Goal: Task Accomplishment & Management: Manage account settings

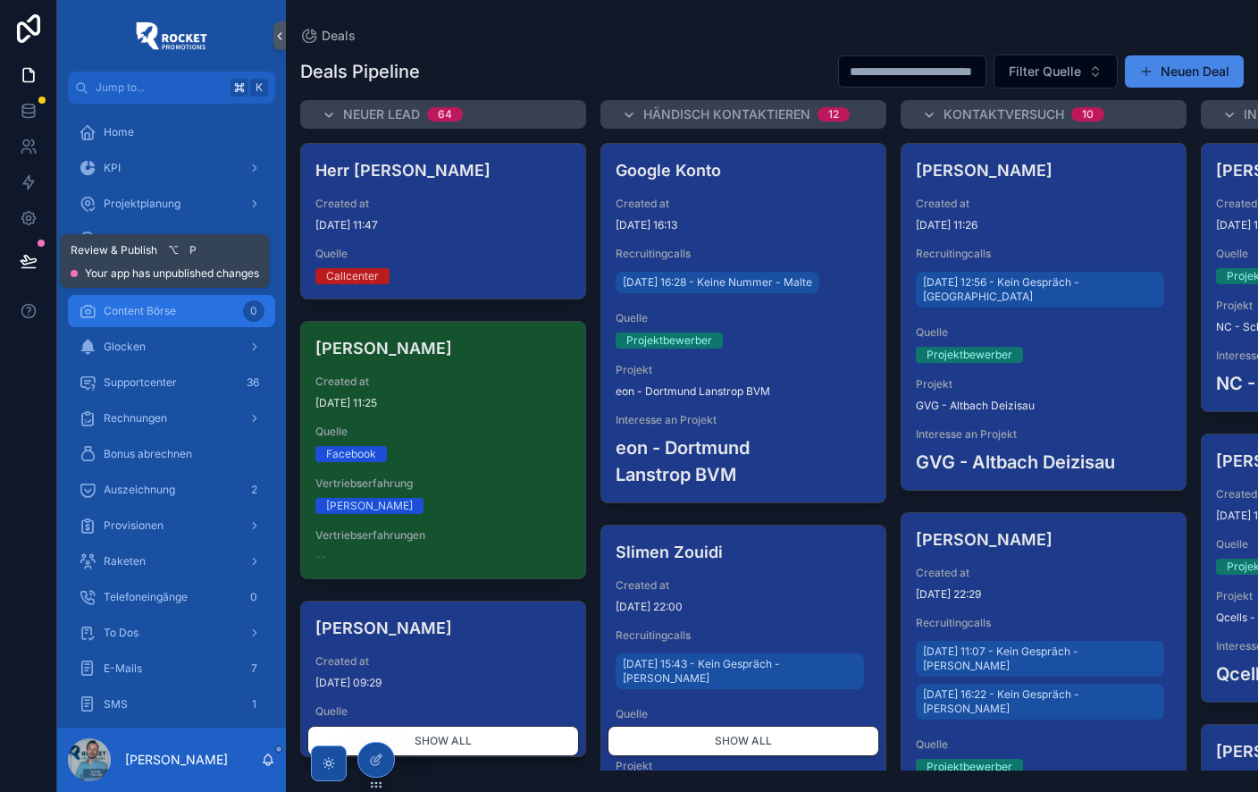
drag, startPoint x: 30, startPoint y: 260, endPoint x: 143, endPoint y: 315, distance: 125.1
click at [30, 260] on icon at bounding box center [29, 261] width 18 height 18
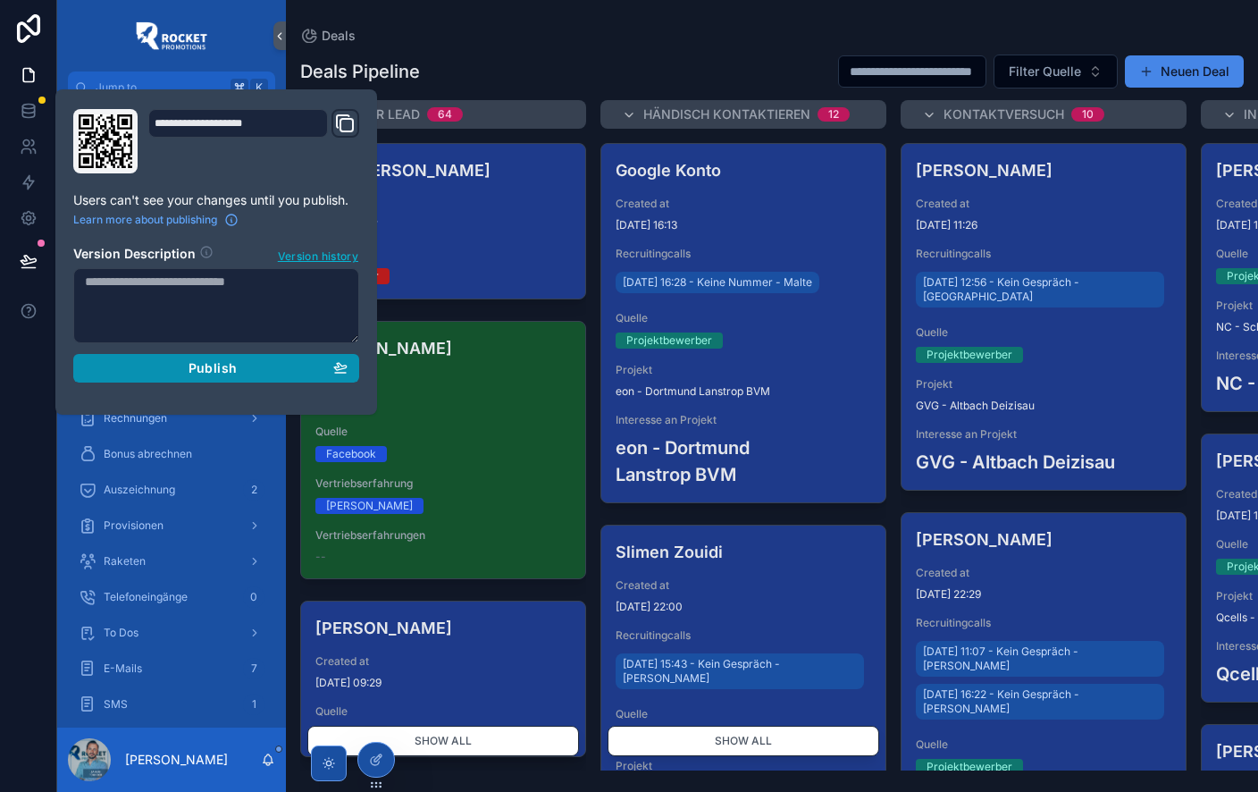
click at [230, 360] on span "Publish" at bounding box center [213, 368] width 48 height 16
drag, startPoint x: 570, startPoint y: 44, endPoint x: 502, endPoint y: 81, distance: 77.6
click at [570, 43] on div "Deals Pipeline Filter Quelle Neuen Deal Neuer Lead 64 Herr Kowche Created at 4.…" at bounding box center [772, 406] width 972 height 727
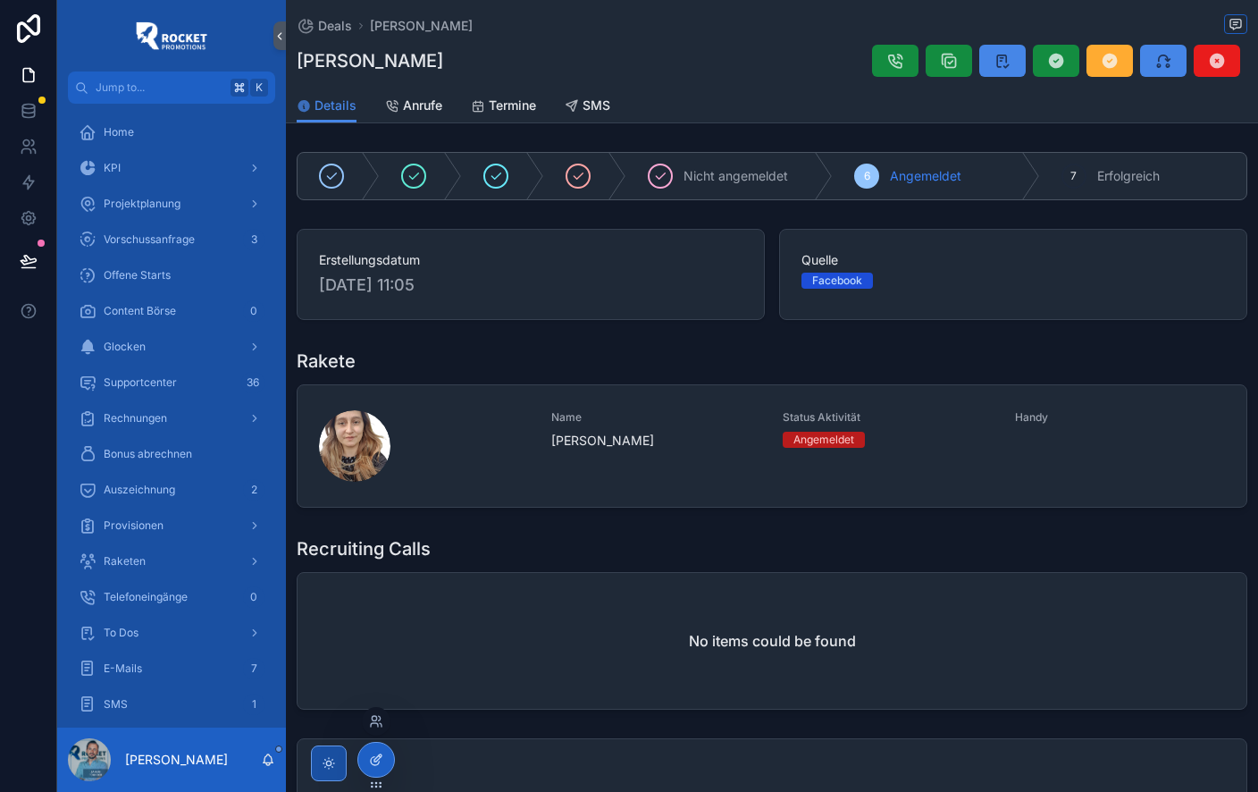
click at [379, 762] on icon at bounding box center [375, 761] width 8 height 8
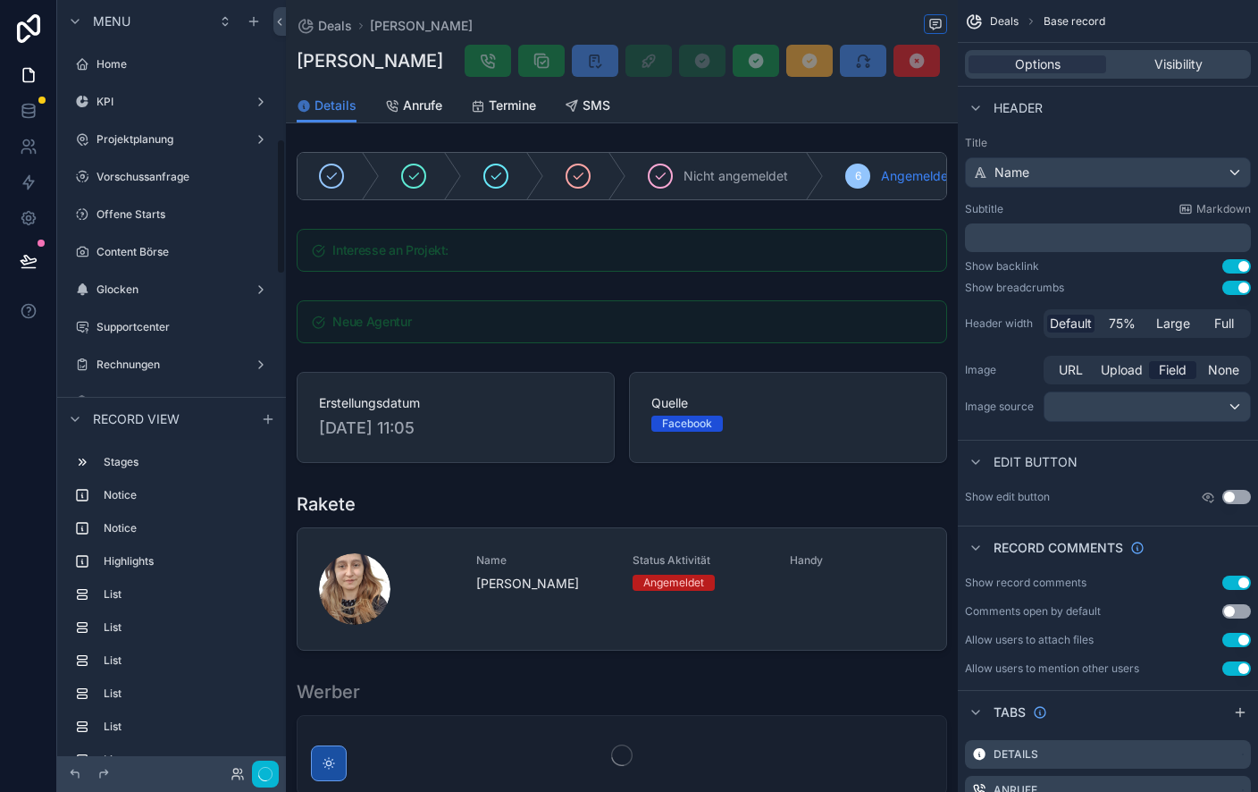
scroll to position [786, 0]
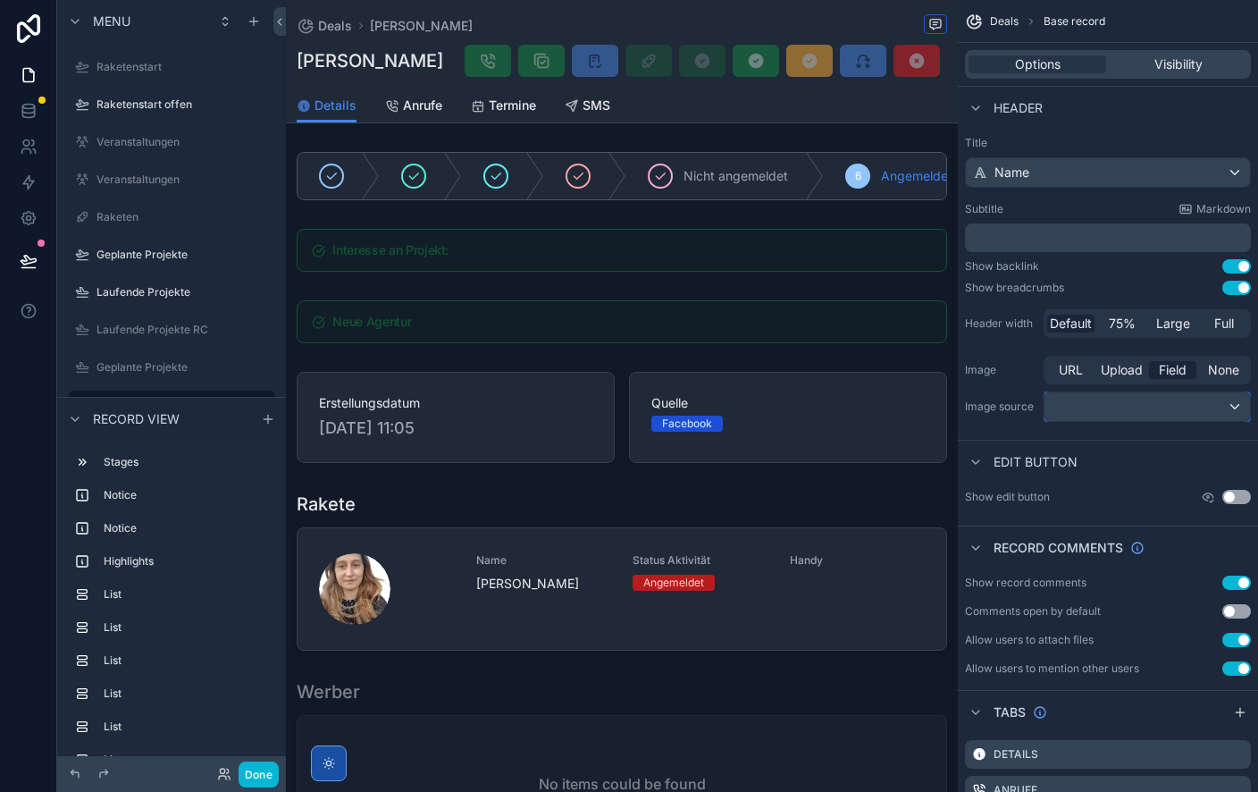
click at [1156, 415] on div "scrollable content" at bounding box center [1148, 406] width 206 height 29
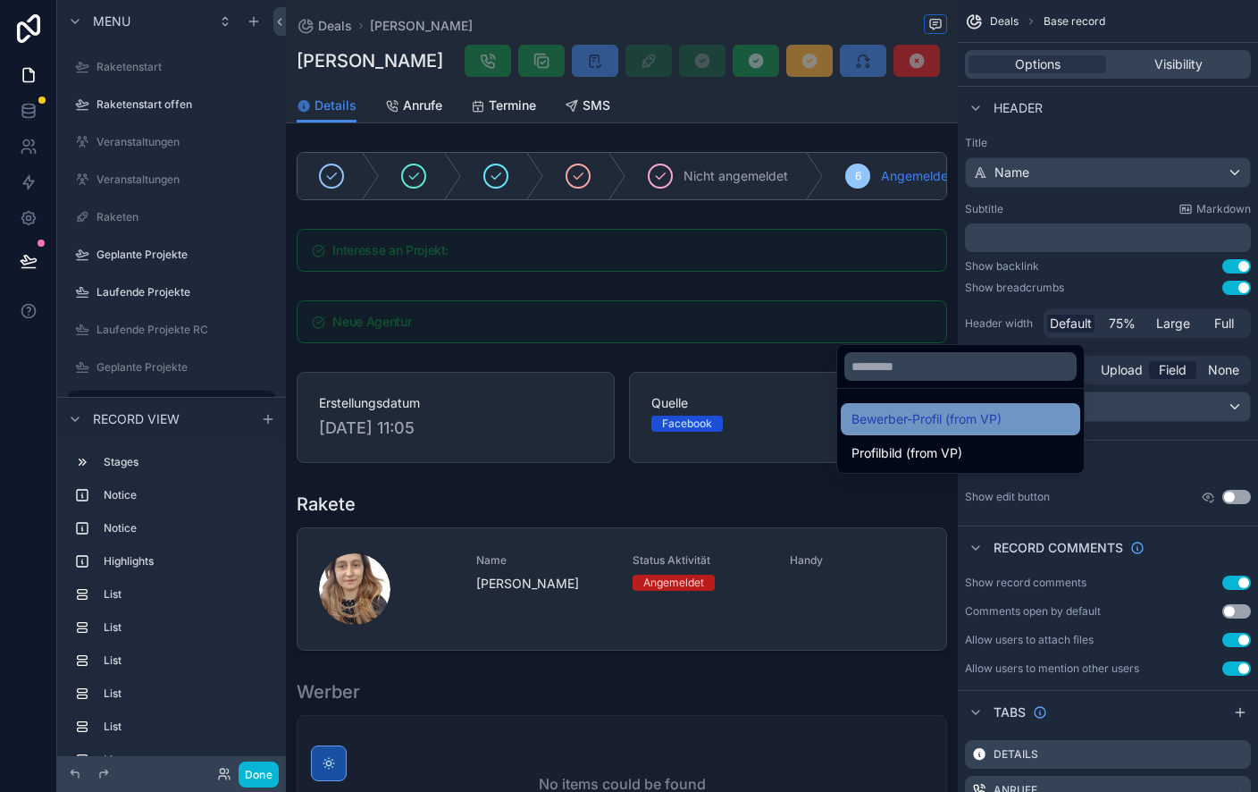
click at [1001, 423] on span "Bewerber-Profil (from VP)" at bounding box center [927, 418] width 150 height 21
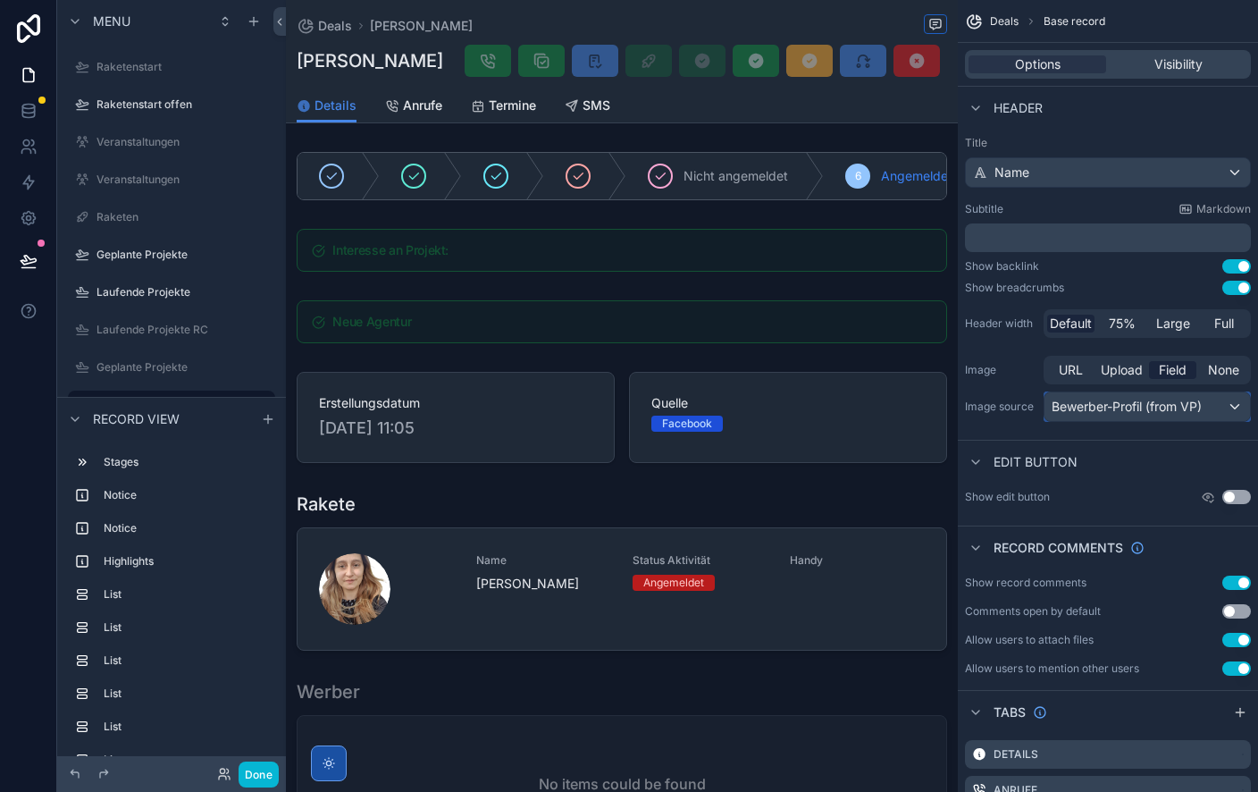
click at [1188, 407] on span "Bewerber-Profil (from VP)" at bounding box center [1127, 407] width 150 height 18
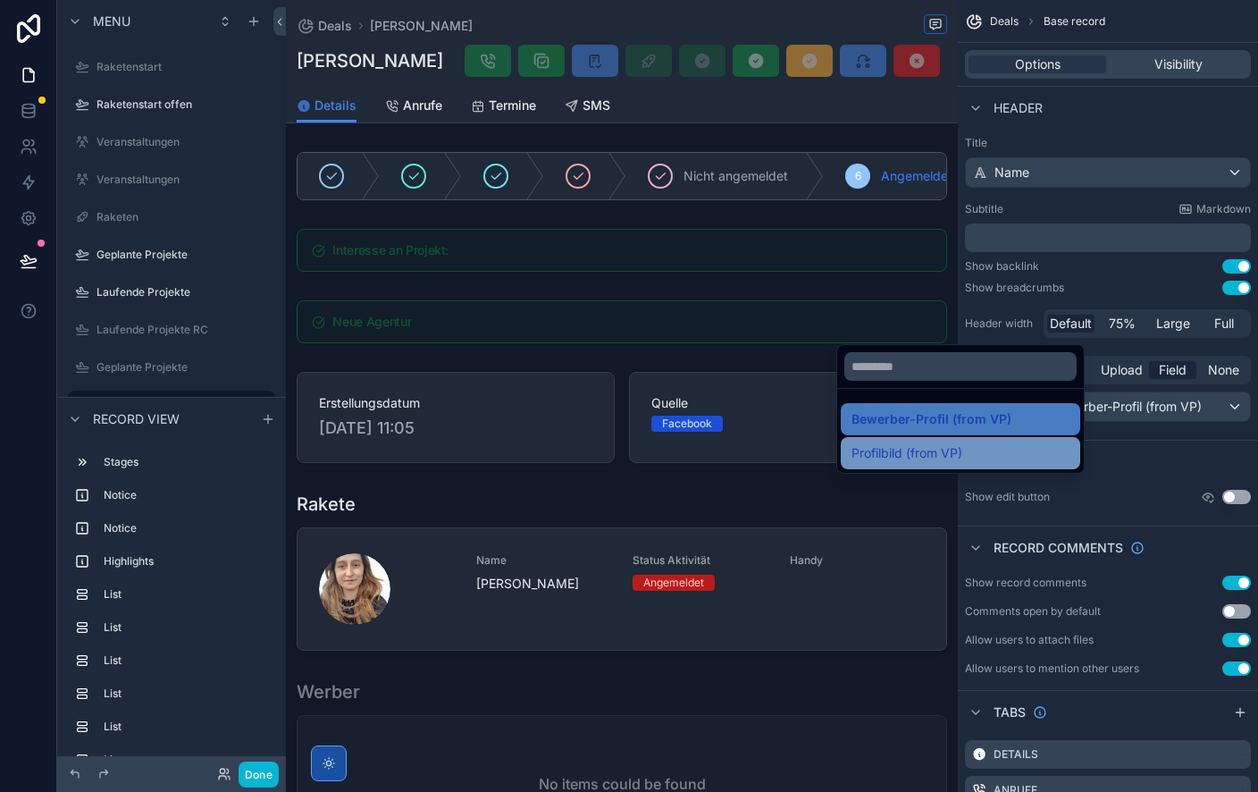
click at [989, 445] on div "Profilbild (from VP)" at bounding box center [961, 452] width 218 height 21
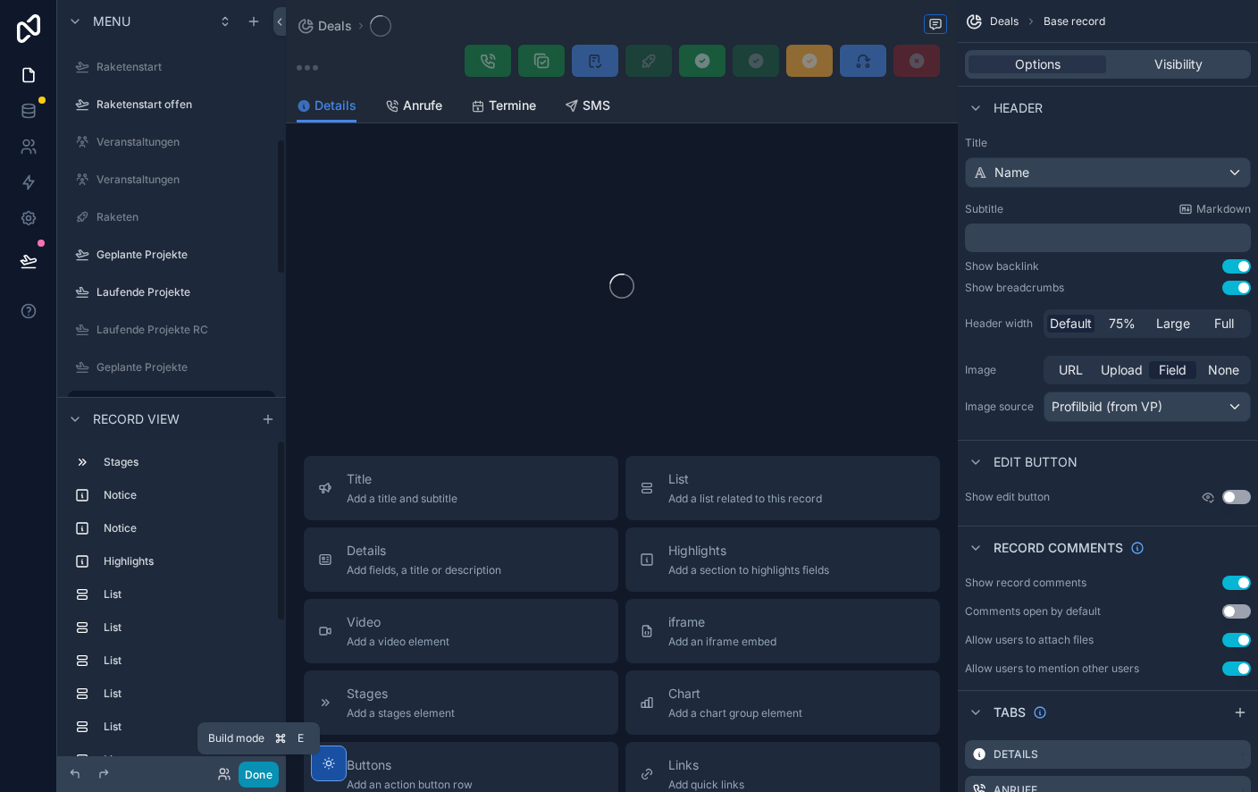
click at [263, 777] on button "Done" at bounding box center [259, 774] width 40 height 26
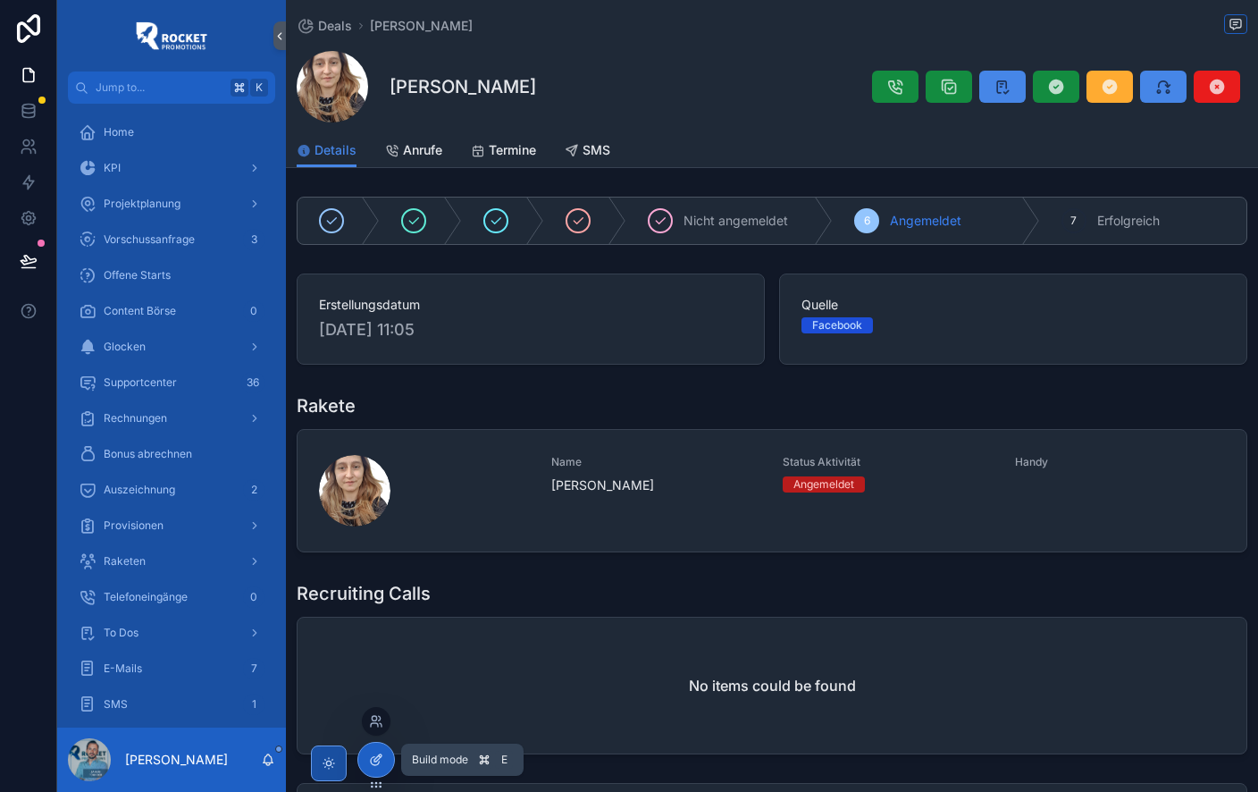
click at [389, 760] on div at bounding box center [376, 760] width 36 height 34
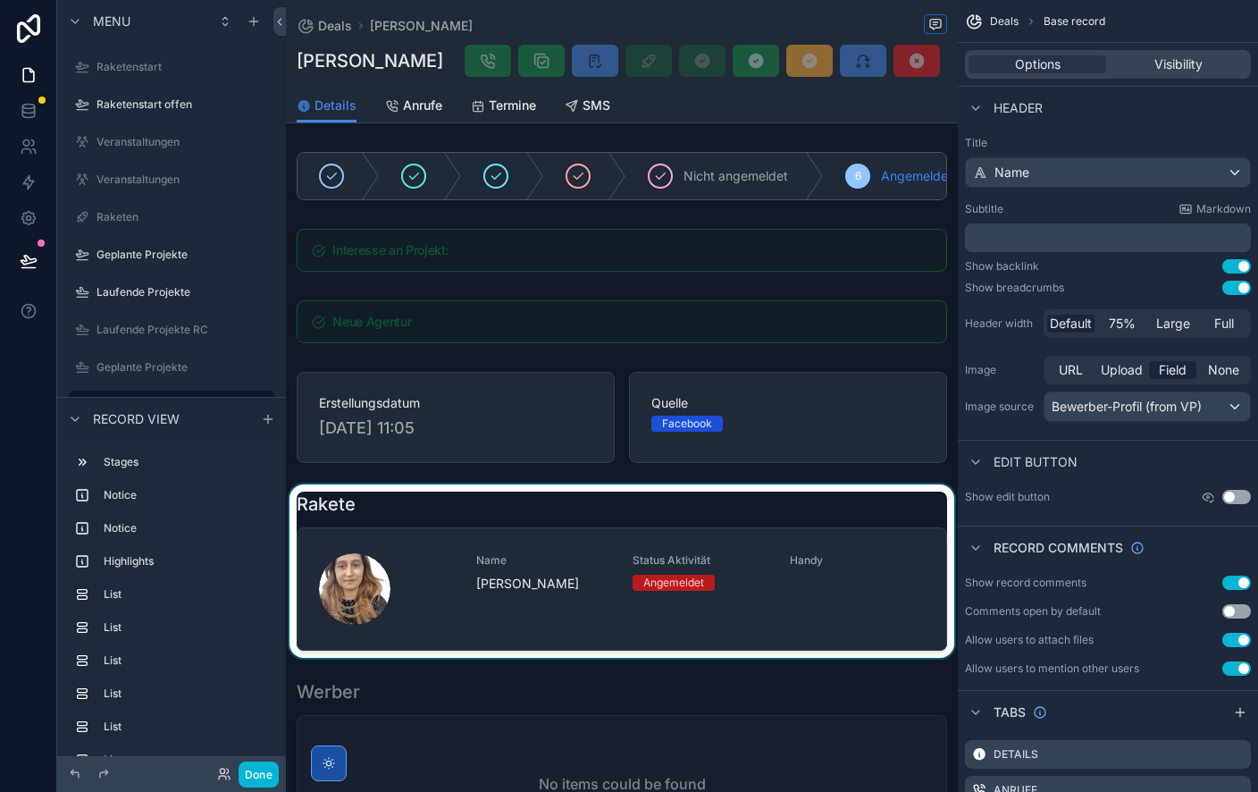
click at [591, 516] on div "scrollable content" at bounding box center [622, 570] width 672 height 173
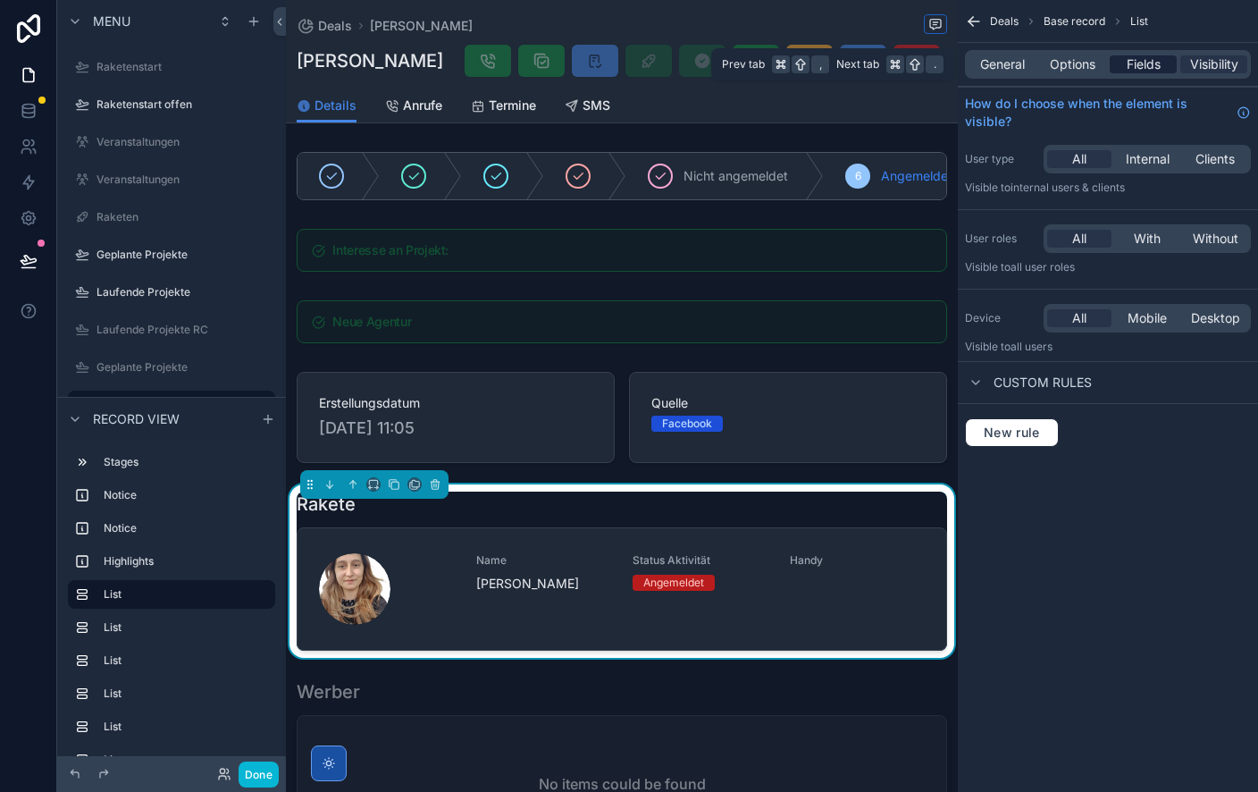
click at [1128, 64] on span "Fields" at bounding box center [1144, 64] width 34 height 18
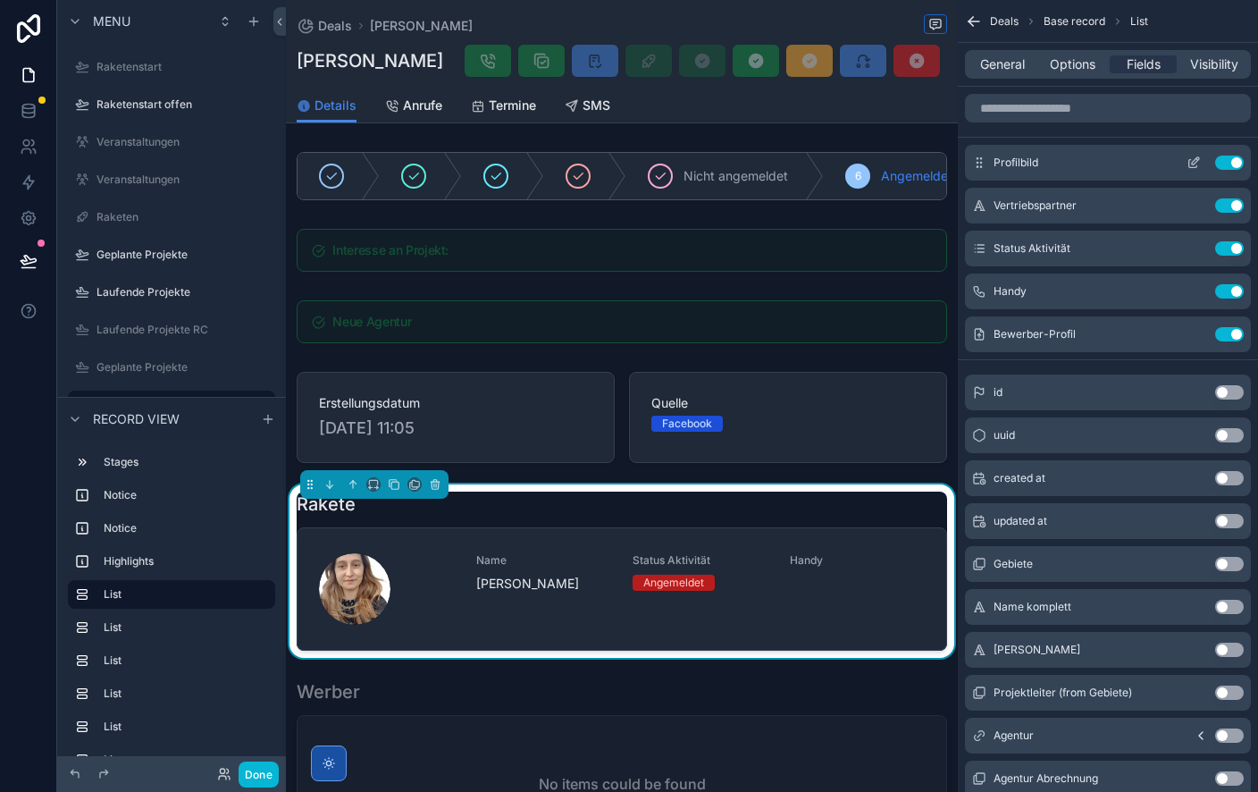
click at [1234, 159] on button "Use setting" at bounding box center [1229, 162] width 29 height 14
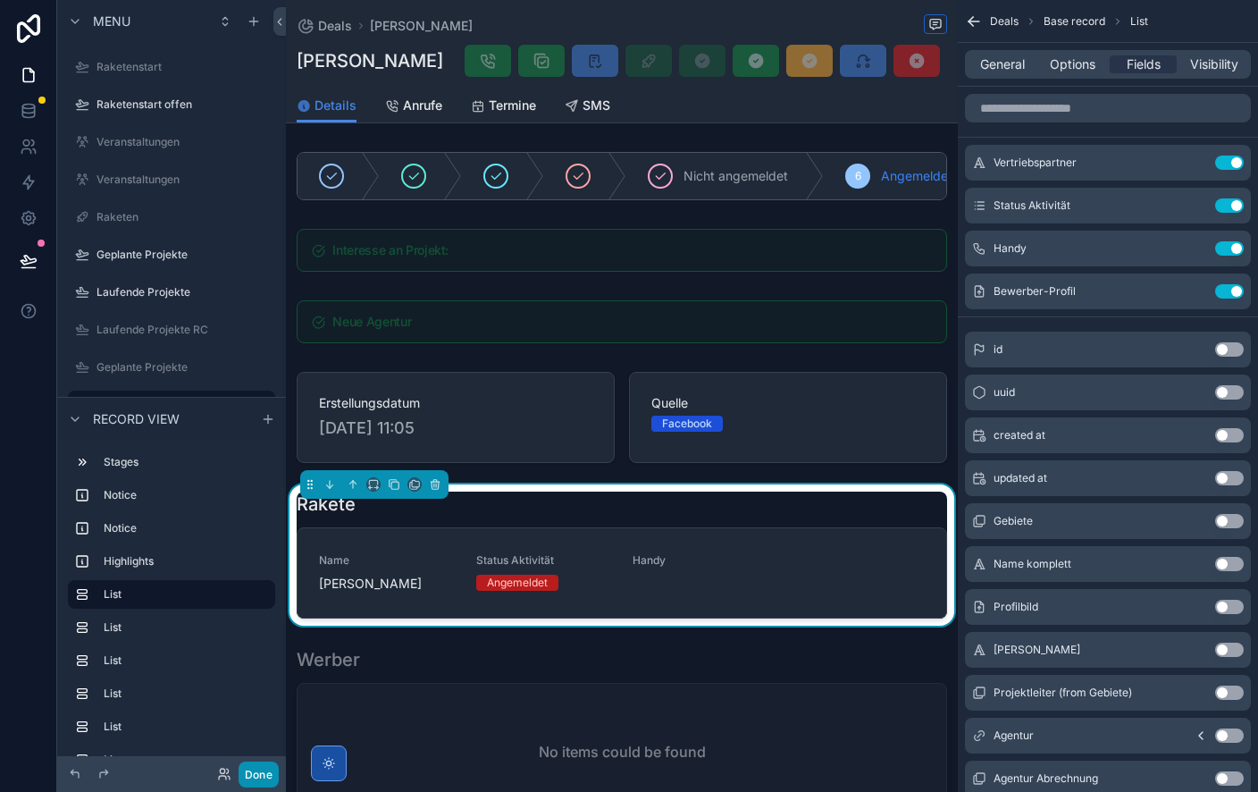
click at [261, 774] on button "Done" at bounding box center [259, 774] width 40 height 26
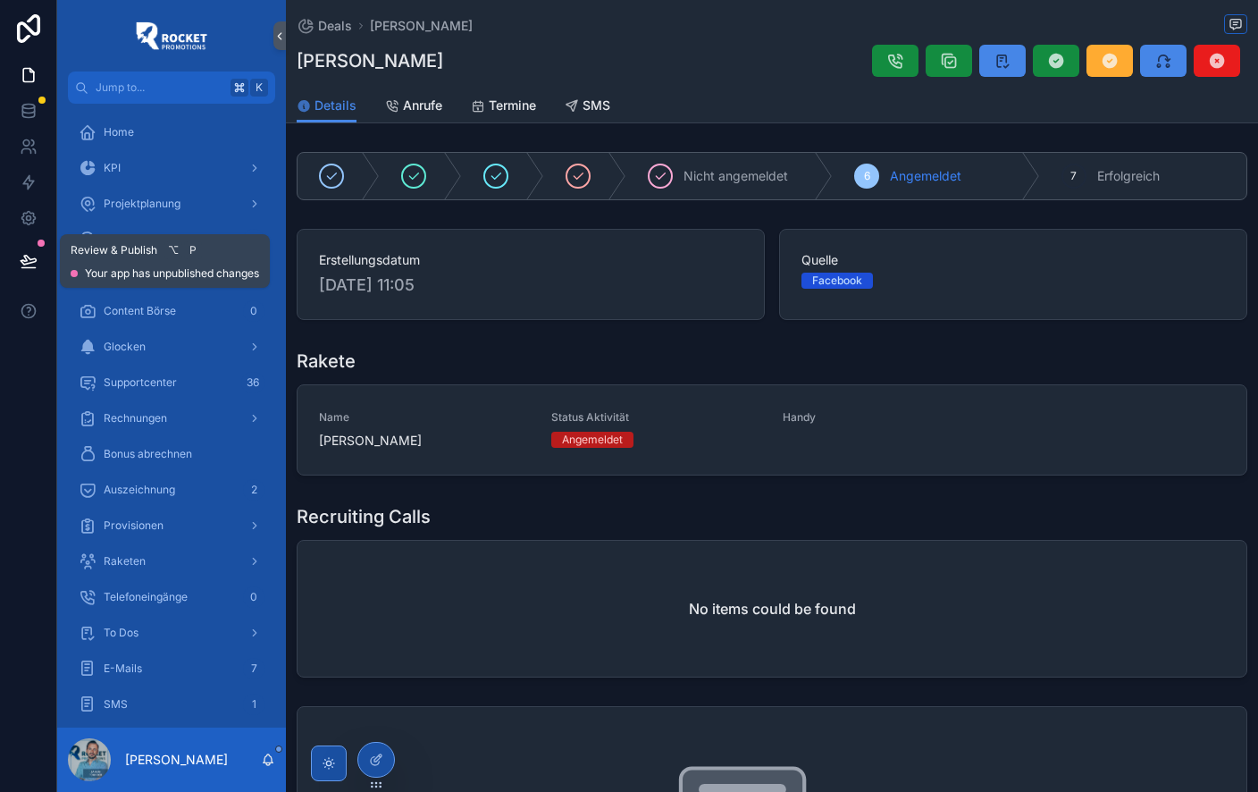
click at [20, 264] on icon at bounding box center [29, 261] width 18 height 18
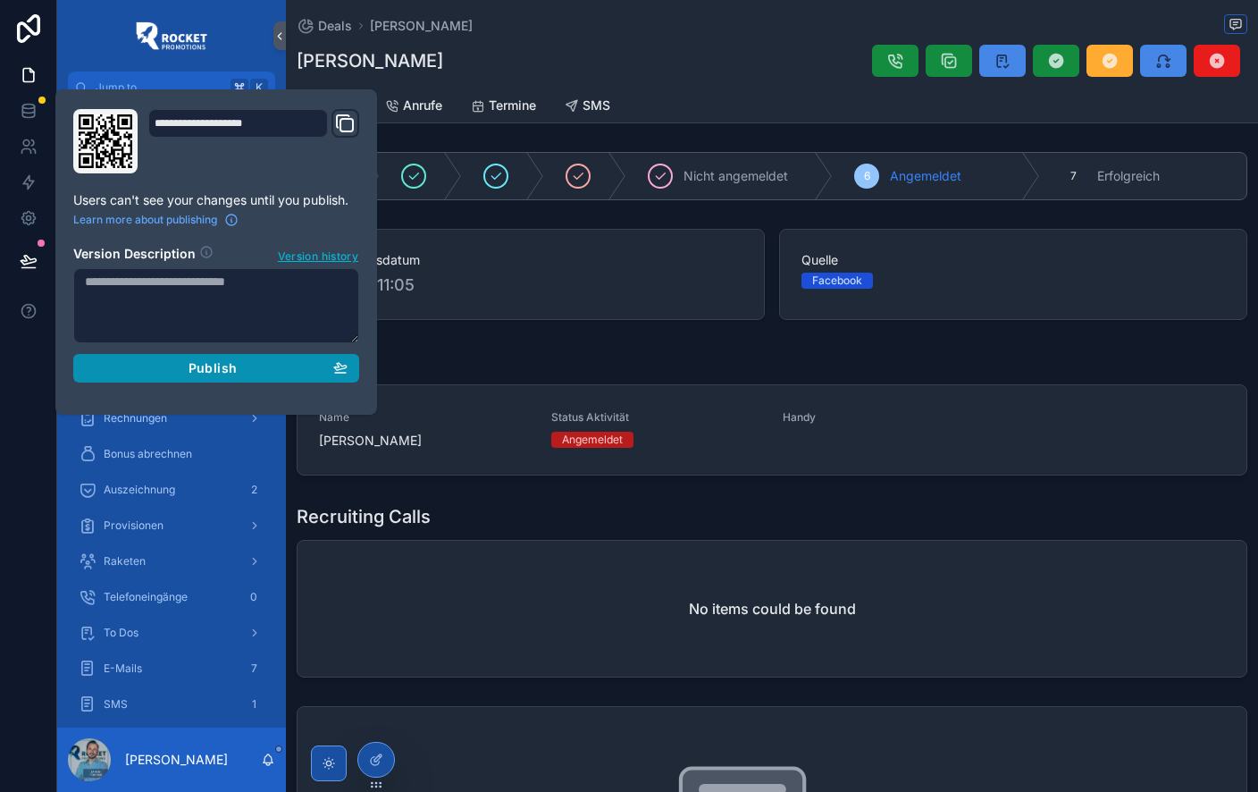
click at [349, 367] on button "Publish" at bounding box center [216, 368] width 286 height 29
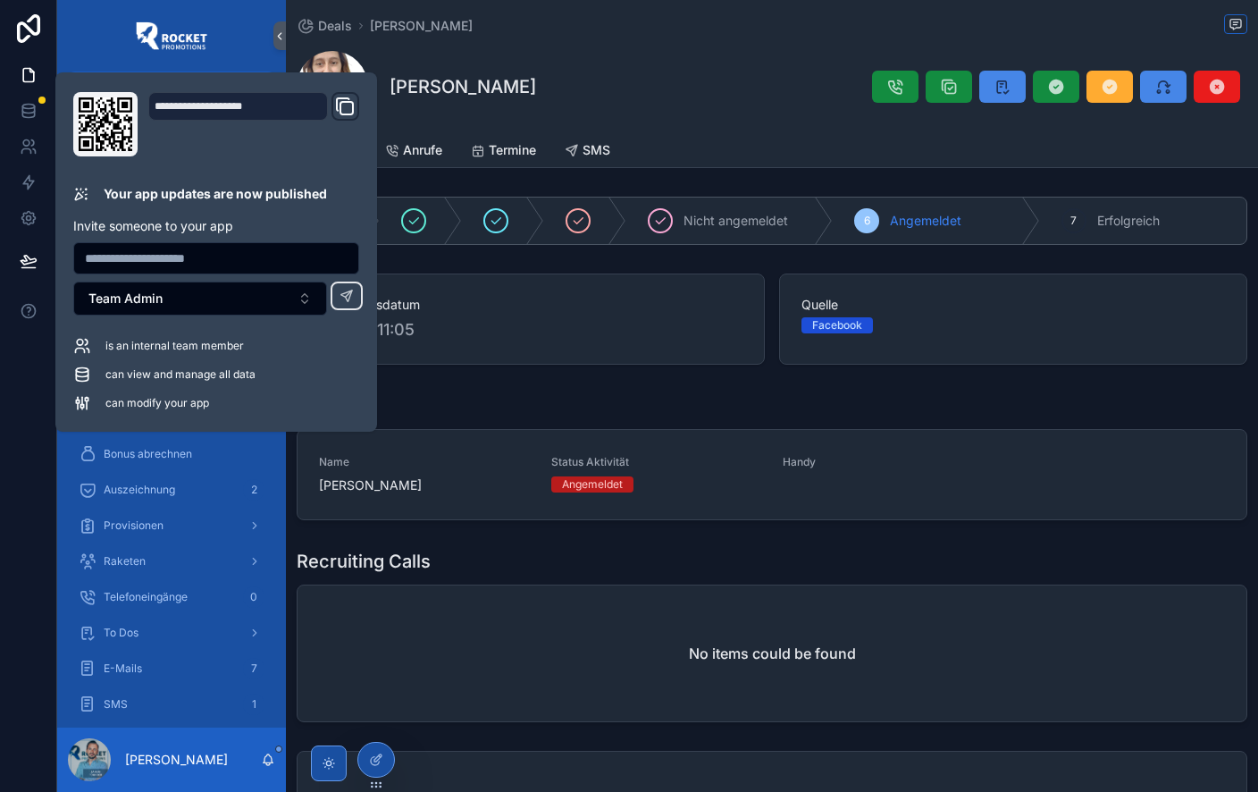
click at [702, 82] on div "[PERSON_NAME]" at bounding box center [772, 86] width 951 height 71
